Goal: Task Accomplishment & Management: Complete application form

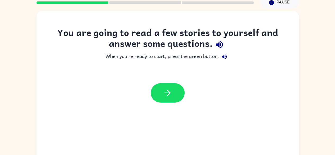
scroll to position [24, 0]
click at [219, 44] on icon "button" at bounding box center [219, 44] width 7 height 7
click at [224, 58] on icon "button" at bounding box center [224, 56] width 5 height 5
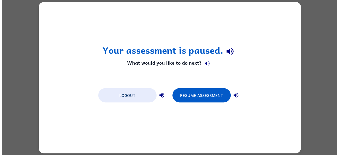
scroll to position [0, 0]
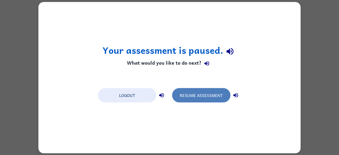
click at [185, 94] on button "Resume Assessment" at bounding box center [201, 95] width 58 height 14
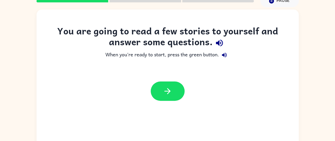
scroll to position [25, 0]
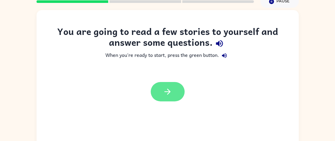
click at [175, 92] on button "button" at bounding box center [168, 91] width 34 height 19
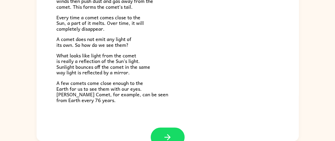
scroll to position [92, 0]
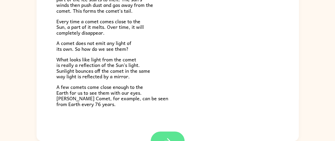
click at [172, 136] on button "button" at bounding box center [168, 141] width 34 height 19
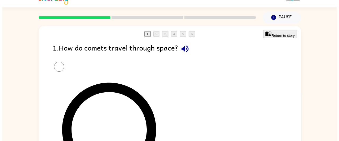
scroll to position [9, 0]
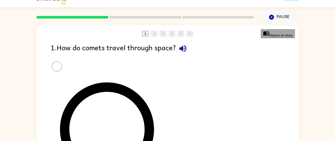
click at [268, 37] on button "Return to story" at bounding box center [278, 33] width 34 height 9
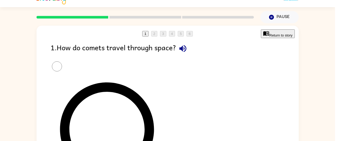
scroll to position [29, 0]
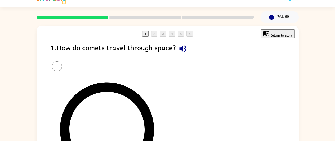
click at [275, 36] on button "Return to story" at bounding box center [278, 33] width 34 height 9
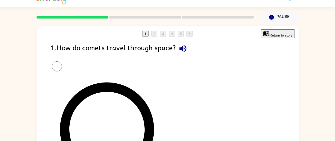
click at [261, 36] on button "Return to story" at bounding box center [278, 33] width 34 height 9
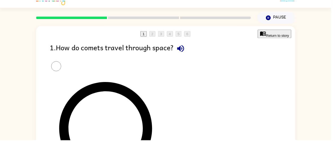
scroll to position [19, 0]
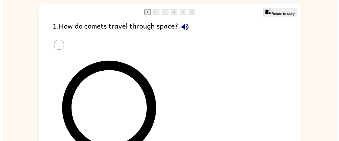
scroll to position [32, 0]
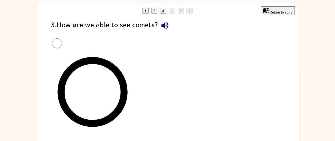
click at [275, 12] on button "Return to story" at bounding box center [278, 10] width 34 height 9
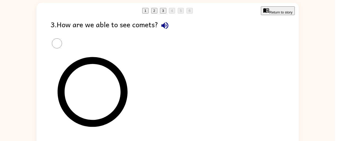
scroll to position [64, 0]
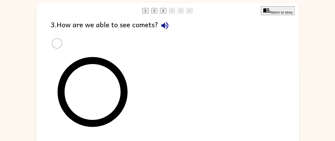
click at [266, 11] on button "Return to story" at bounding box center [278, 10] width 34 height 9
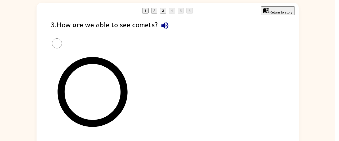
scroll to position [75, 0]
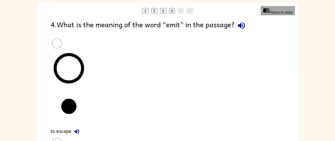
click at [264, 12] on button "Return to story" at bounding box center [278, 10] width 34 height 9
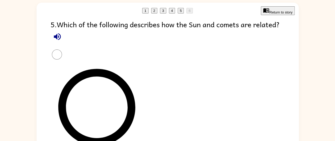
click at [284, 11] on button "Return to story" at bounding box center [278, 10] width 34 height 9
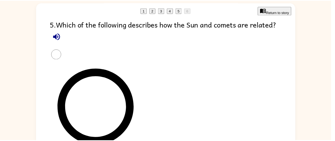
scroll to position [66, 0]
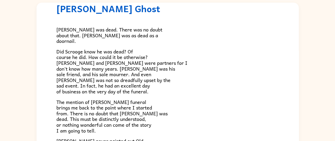
scroll to position [18, 0]
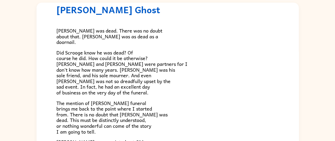
click at [72, 77] on span "Did Scrooge know he was dead? Of course he did. How could it be otherwise? Scro…" at bounding box center [121, 73] width 131 height 48
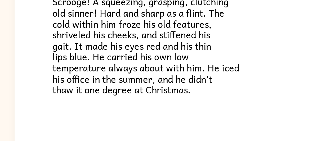
scroll to position [33, 0]
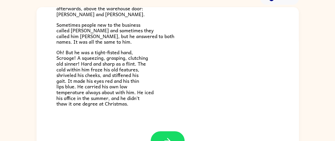
scroll to position [29, 0]
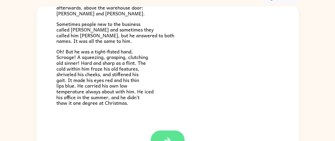
click at [159, 137] on button "button" at bounding box center [168, 140] width 34 height 19
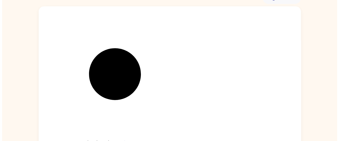
scroll to position [0, 0]
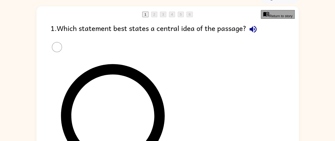
click at [269, 17] on button "Return to story" at bounding box center [278, 14] width 34 height 9
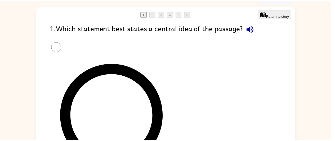
scroll to position [123, 0]
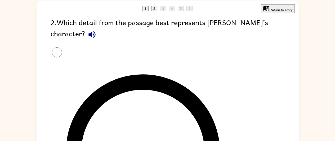
scroll to position [35, 0]
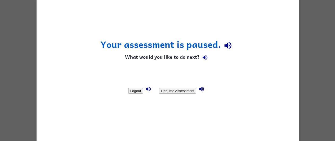
scroll to position [0, 0]
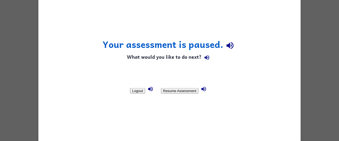
click at [199, 90] on button "Resume Assessment" at bounding box center [179, 91] width 37 height 6
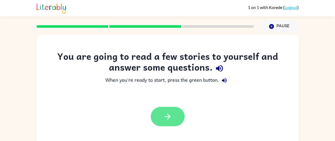
click at [167, 116] on icon "button" at bounding box center [167, 116] width 9 height 9
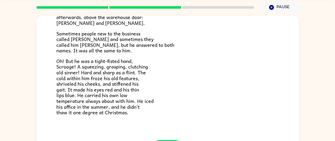
scroll to position [45, 0]
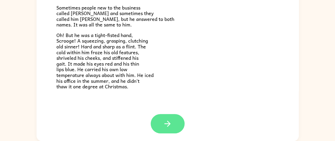
click at [169, 123] on icon "button" at bounding box center [167, 123] width 9 height 9
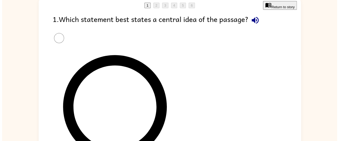
scroll to position [37, 0]
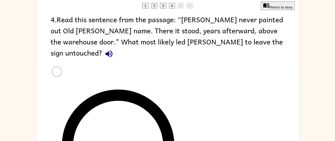
click at [268, 8] on button "Return to story" at bounding box center [278, 5] width 34 height 9
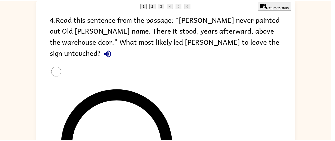
scroll to position [76, 0]
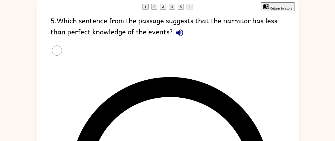
scroll to position [36, 0]
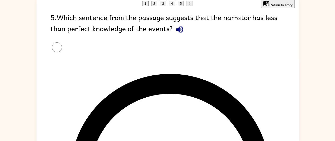
scroll to position [39, 0]
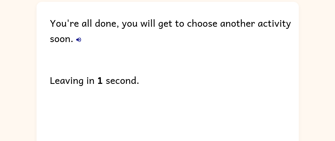
scroll to position [36, 0]
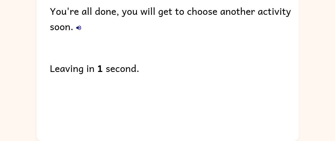
click at [217, 100] on div "You're all done, you will get to choose another activity soon. Leaving in 1 sec…" at bounding box center [168, 64] width 263 height 149
